Goal: Information Seeking & Learning: Learn about a topic

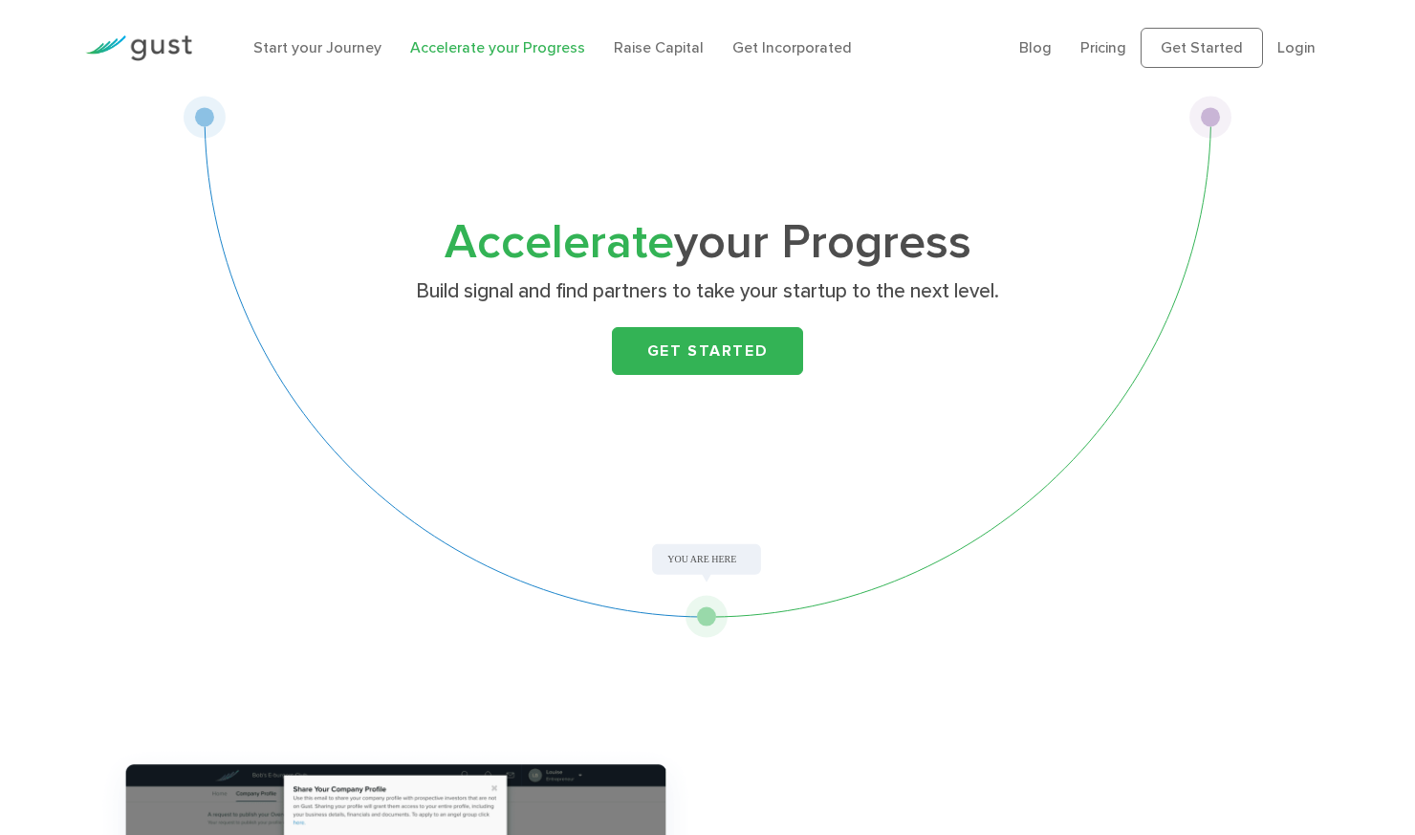
click at [497, 48] on link "Accelerate your Progress" at bounding box center [497, 47] width 175 height 18
click at [1107, 45] on link "Pricing" at bounding box center [1104, 47] width 46 height 18
